Goal: Navigation & Orientation: Understand site structure

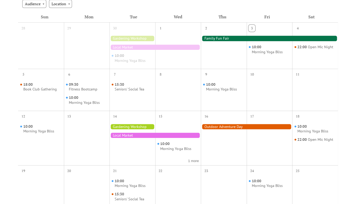
scroll to position [126, 0]
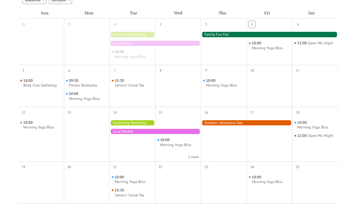
click at [215, 36] on div at bounding box center [269, 34] width 137 height 5
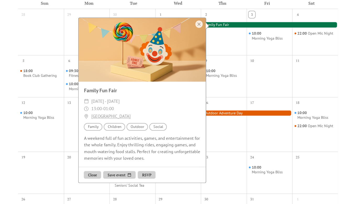
scroll to position [131, 0]
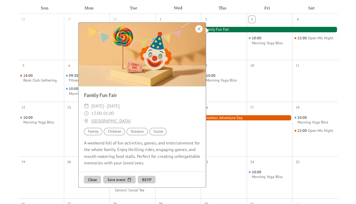
click at [201, 29] on div at bounding box center [198, 28] width 7 height 7
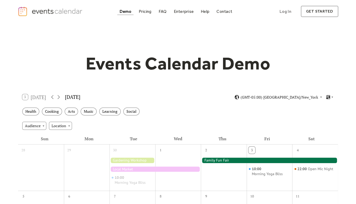
scroll to position [0, 0]
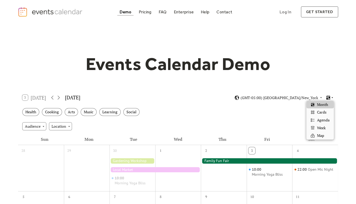
click at [329, 97] on icon at bounding box center [328, 97] width 4 height 4
click at [325, 114] on span "Cards" at bounding box center [321, 112] width 9 height 6
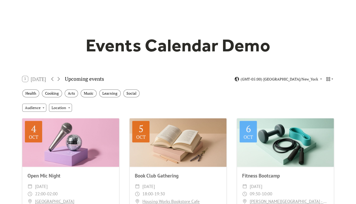
scroll to position [5, 0]
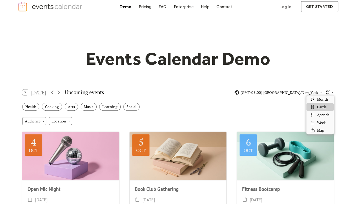
click at [332, 92] on icon at bounding box center [333, 92] width 2 height 1
click at [327, 114] on span "Agenda" at bounding box center [323, 115] width 13 height 6
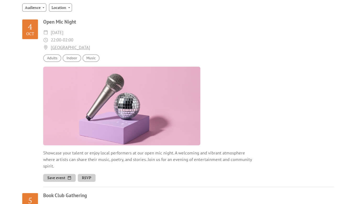
scroll to position [64, 0]
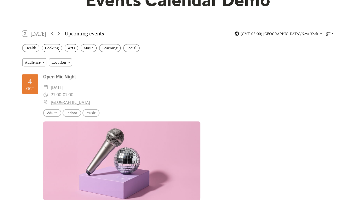
click at [332, 34] on icon at bounding box center [332, 33] width 3 height 3
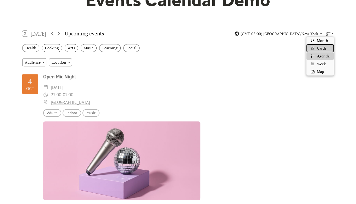
click at [327, 51] on div "Cards" at bounding box center [320, 48] width 27 height 8
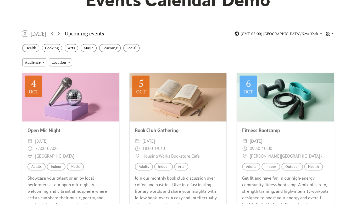
click at [330, 35] on icon at bounding box center [328, 33] width 5 height 5
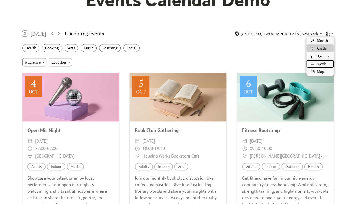
click at [326, 65] on div "Week" at bounding box center [320, 64] width 27 height 8
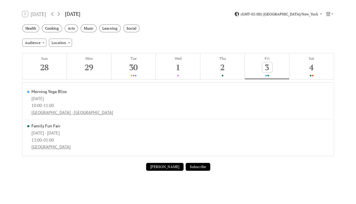
scroll to position [83, 0]
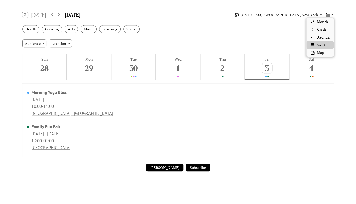
click at [331, 15] on icon at bounding box center [332, 14] width 3 height 3
click at [328, 29] on div "Cards" at bounding box center [320, 29] width 27 height 8
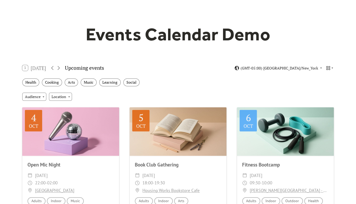
scroll to position [29, 0]
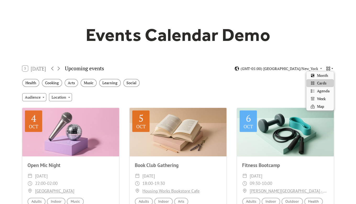
click at [331, 69] on icon at bounding box center [332, 68] width 3 height 3
click at [329, 90] on span "Agenda" at bounding box center [323, 91] width 13 height 6
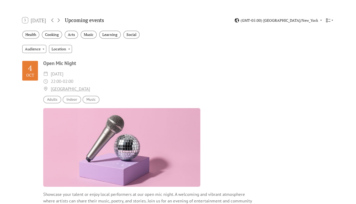
scroll to position [70, 0]
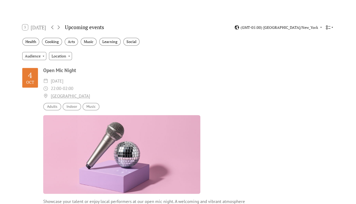
click at [329, 28] on icon at bounding box center [328, 27] width 5 height 5
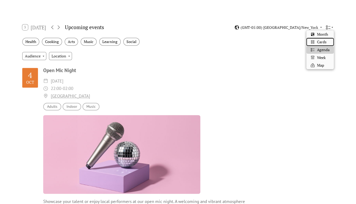
click at [327, 42] on div "Cards" at bounding box center [320, 42] width 27 height 8
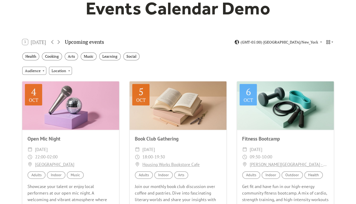
scroll to position [37, 0]
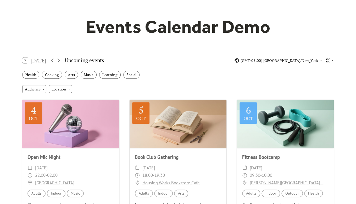
click at [331, 62] on icon at bounding box center [332, 60] width 3 height 3
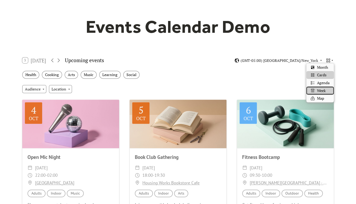
click at [329, 88] on div "Week" at bounding box center [320, 91] width 27 height 8
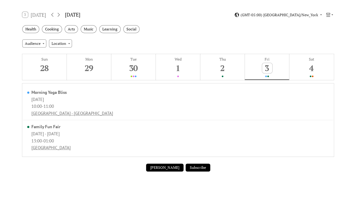
scroll to position [74, 0]
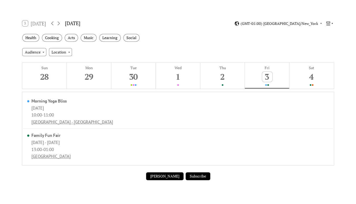
click at [330, 22] on icon at bounding box center [328, 23] width 4 height 4
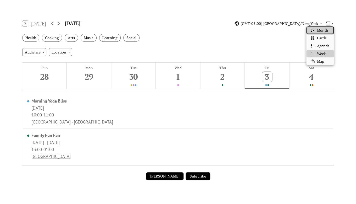
click at [326, 31] on span "Month" at bounding box center [322, 31] width 11 height 6
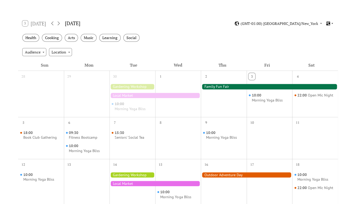
click at [331, 24] on icon at bounding box center [332, 23] width 3 height 3
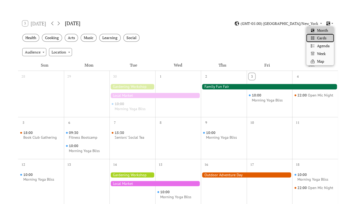
click at [329, 37] on div "Cards" at bounding box center [320, 38] width 27 height 8
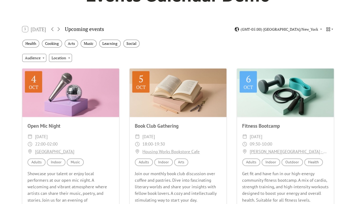
scroll to position [69, 0]
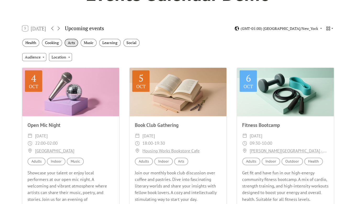
click at [73, 44] on div "Arts" at bounding box center [71, 43] width 13 height 8
